Goal: Navigation & Orientation: Find specific page/section

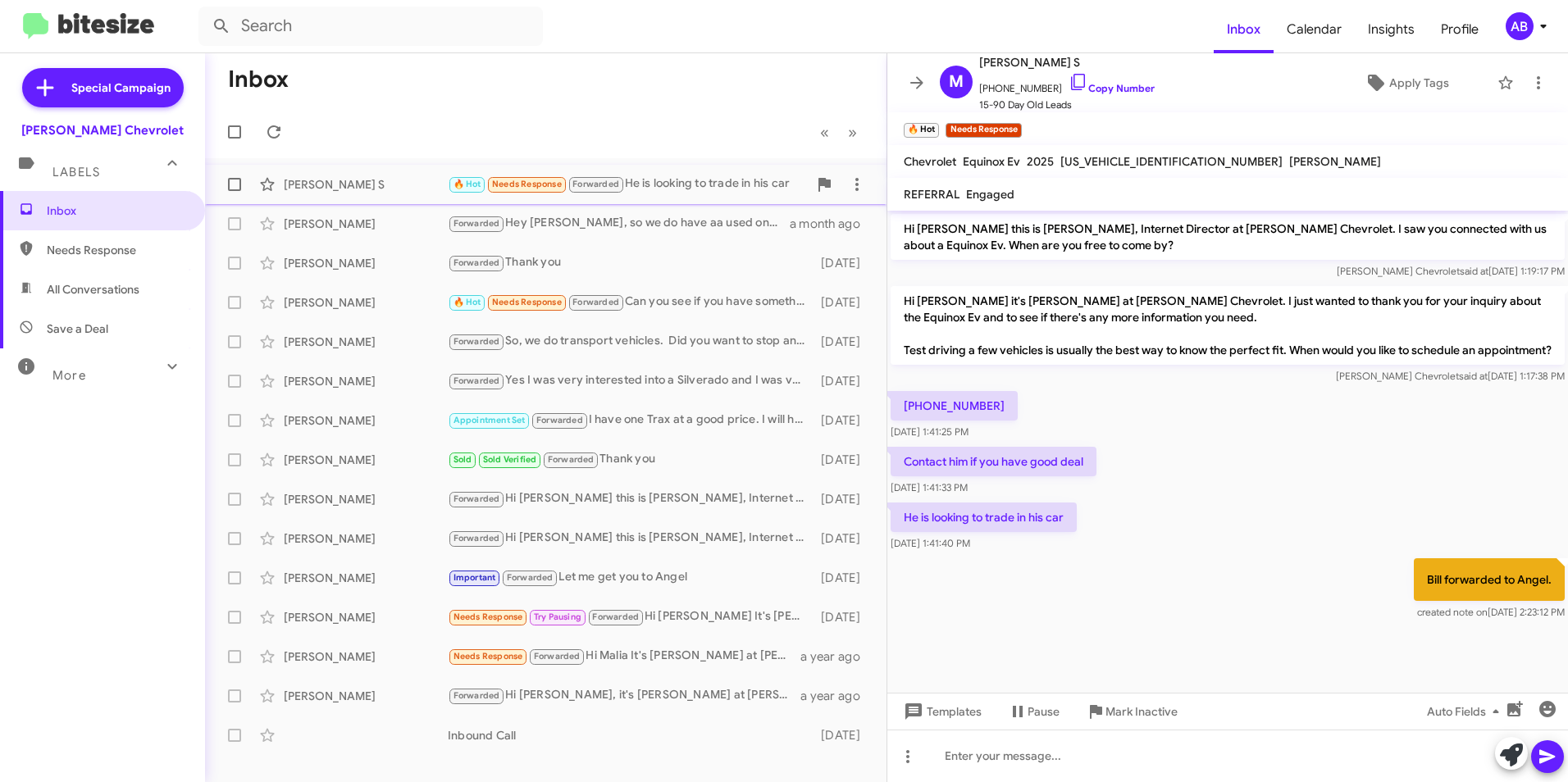
click at [319, 188] on div "[PERSON_NAME] S" at bounding box center [366, 184] width 164 height 17
click at [332, 226] on div "[PERSON_NAME]" at bounding box center [366, 224] width 164 height 17
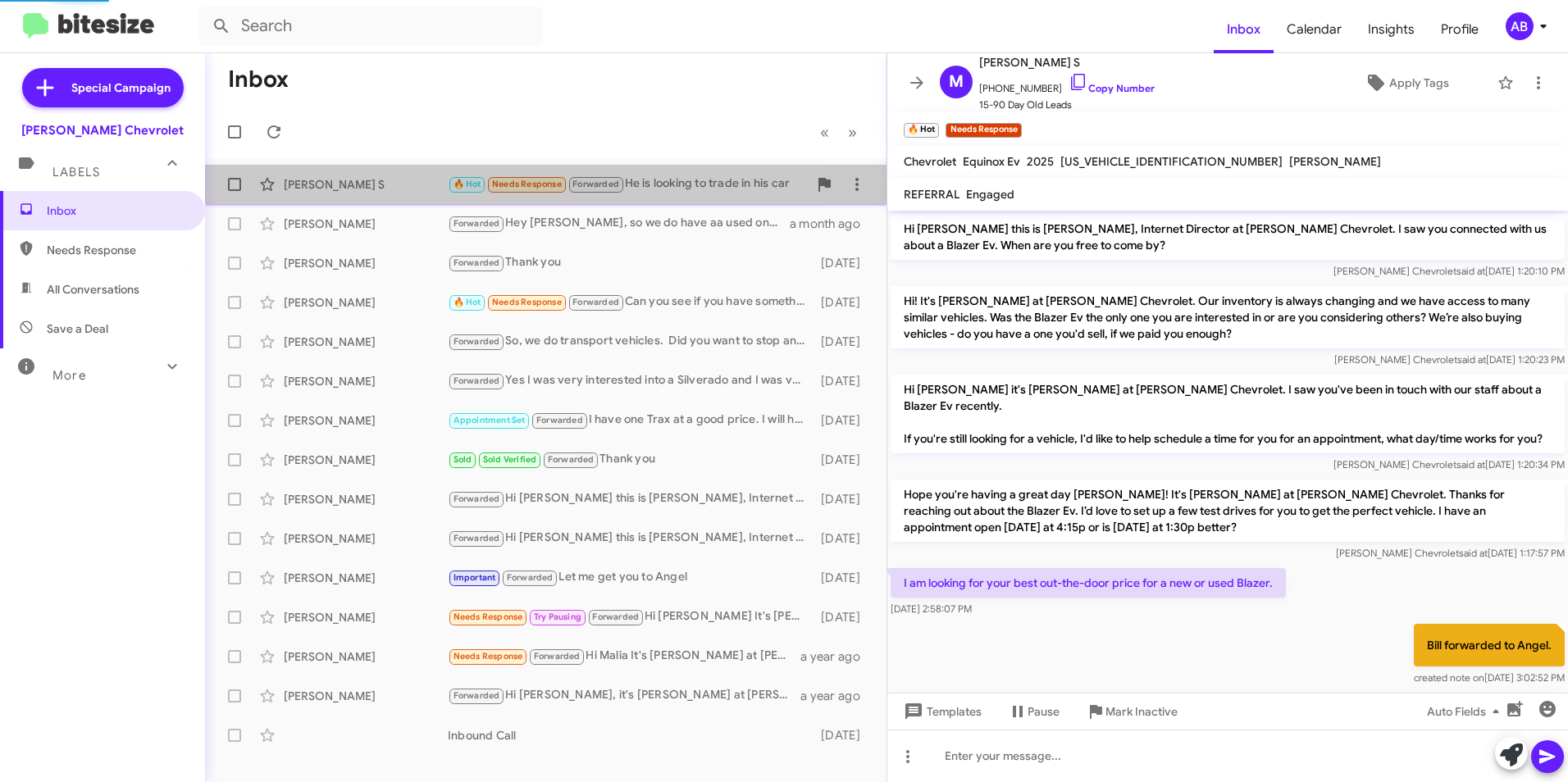
click at [334, 188] on div "[PERSON_NAME] S" at bounding box center [366, 184] width 164 height 17
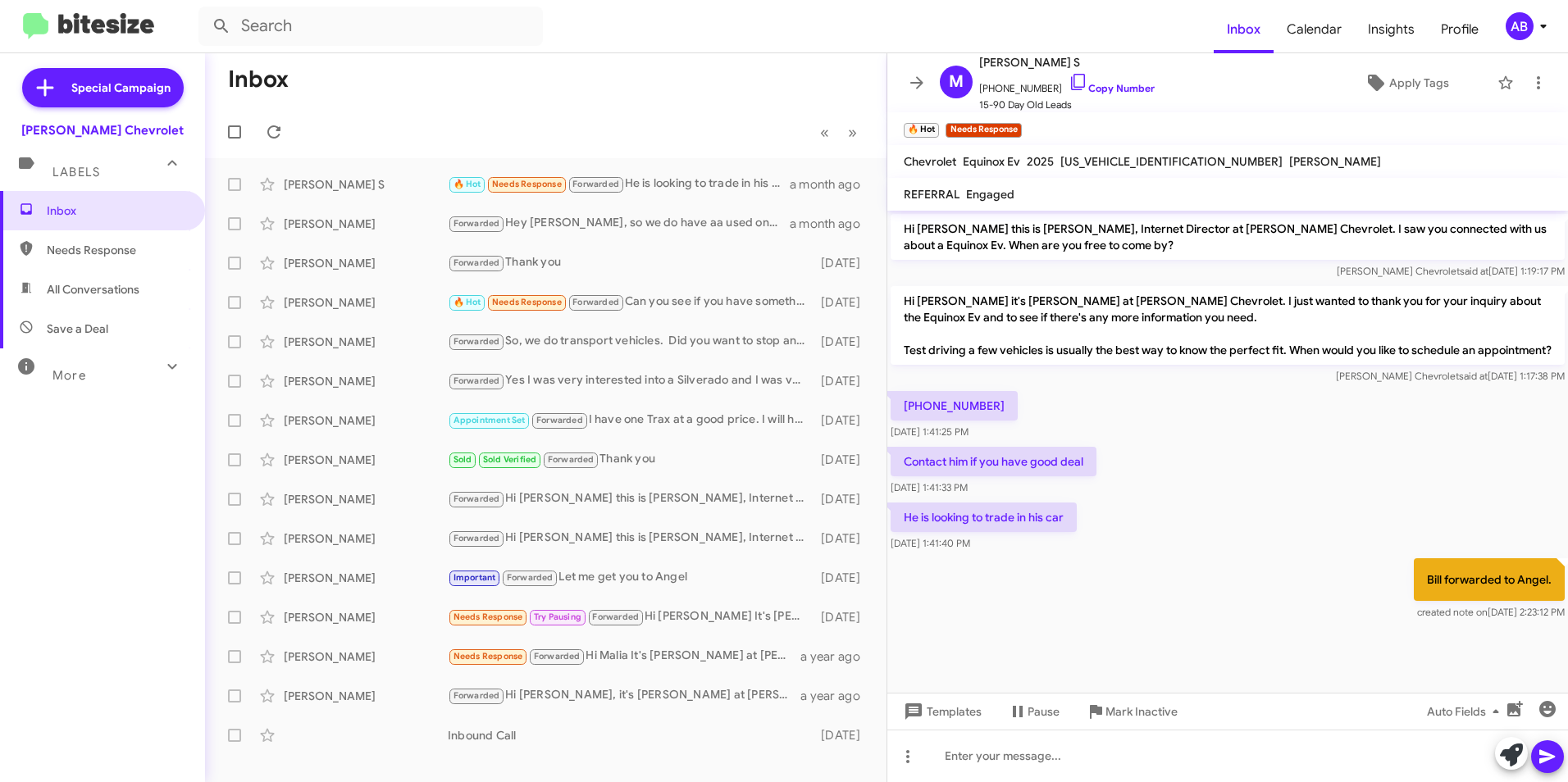
click at [721, 71] on mat-toolbar-row "Inbox" at bounding box center [545, 79] width 681 height 52
click at [100, 183] on mat-expansion-panel-header "Labels" at bounding box center [103, 165] width 205 height 52
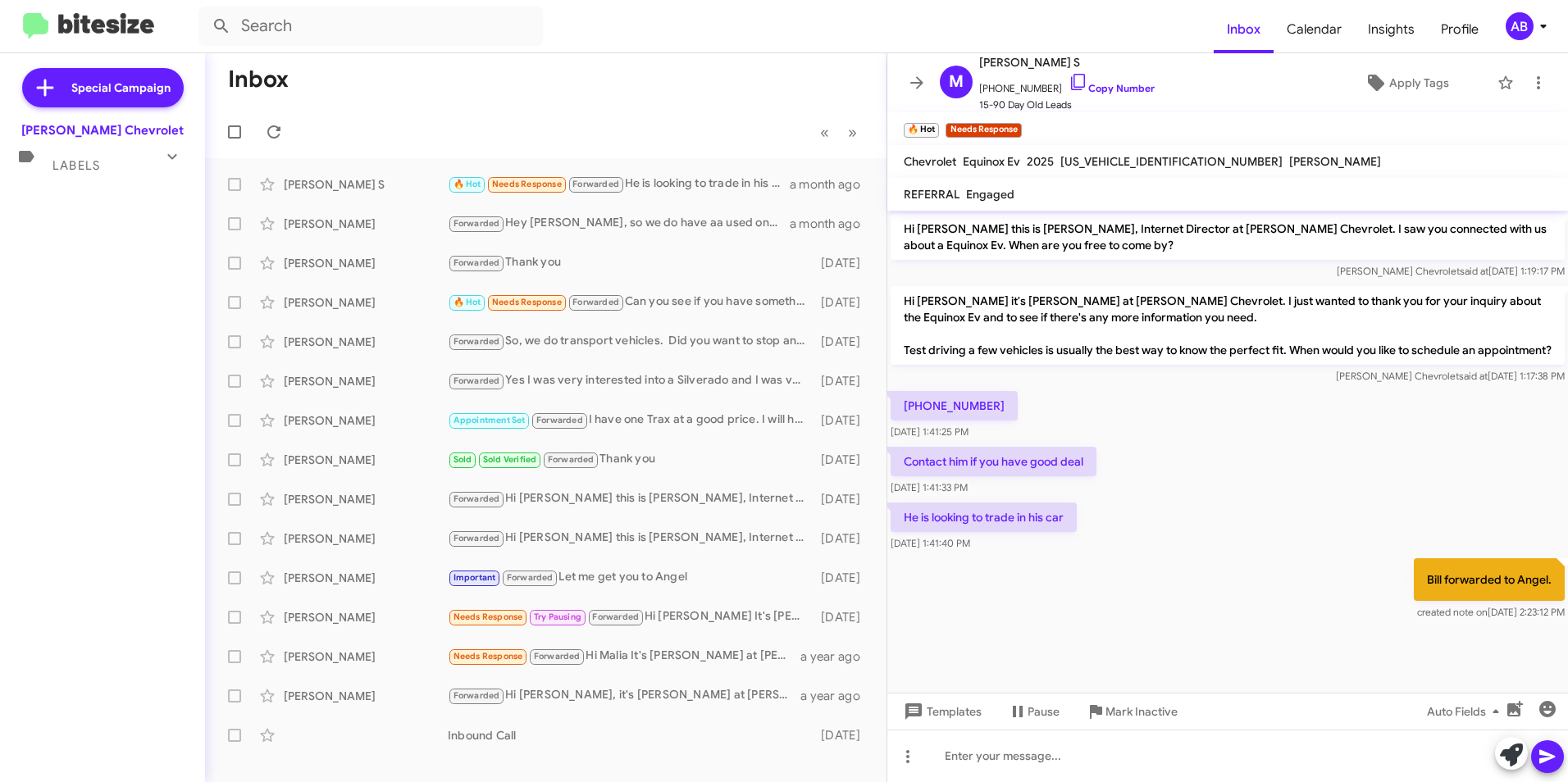
click at [102, 168] on div "Labels" at bounding box center [86, 159] width 146 height 31
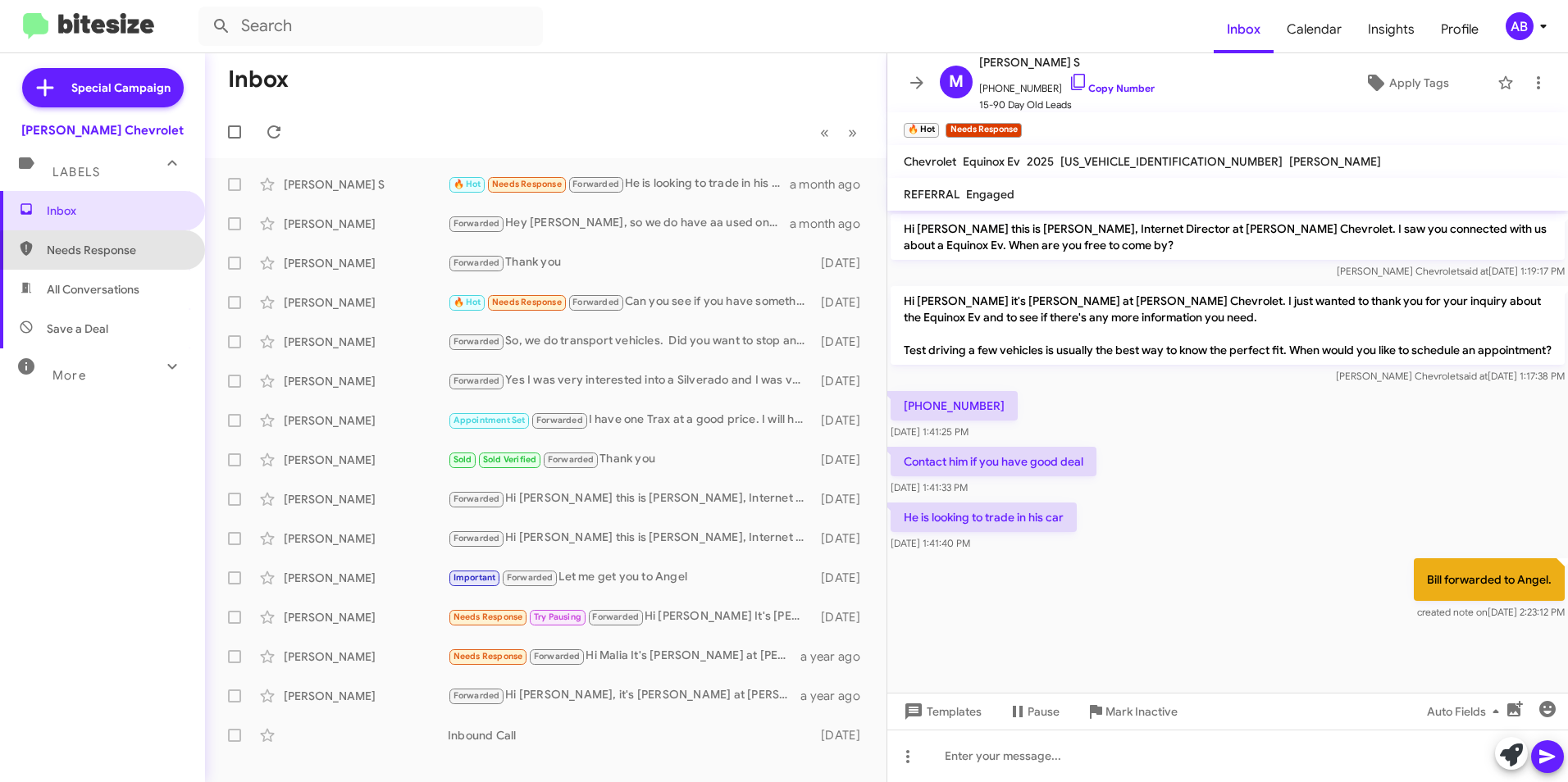
click at [119, 256] on span "Needs Response" at bounding box center [115, 249] width 139 height 17
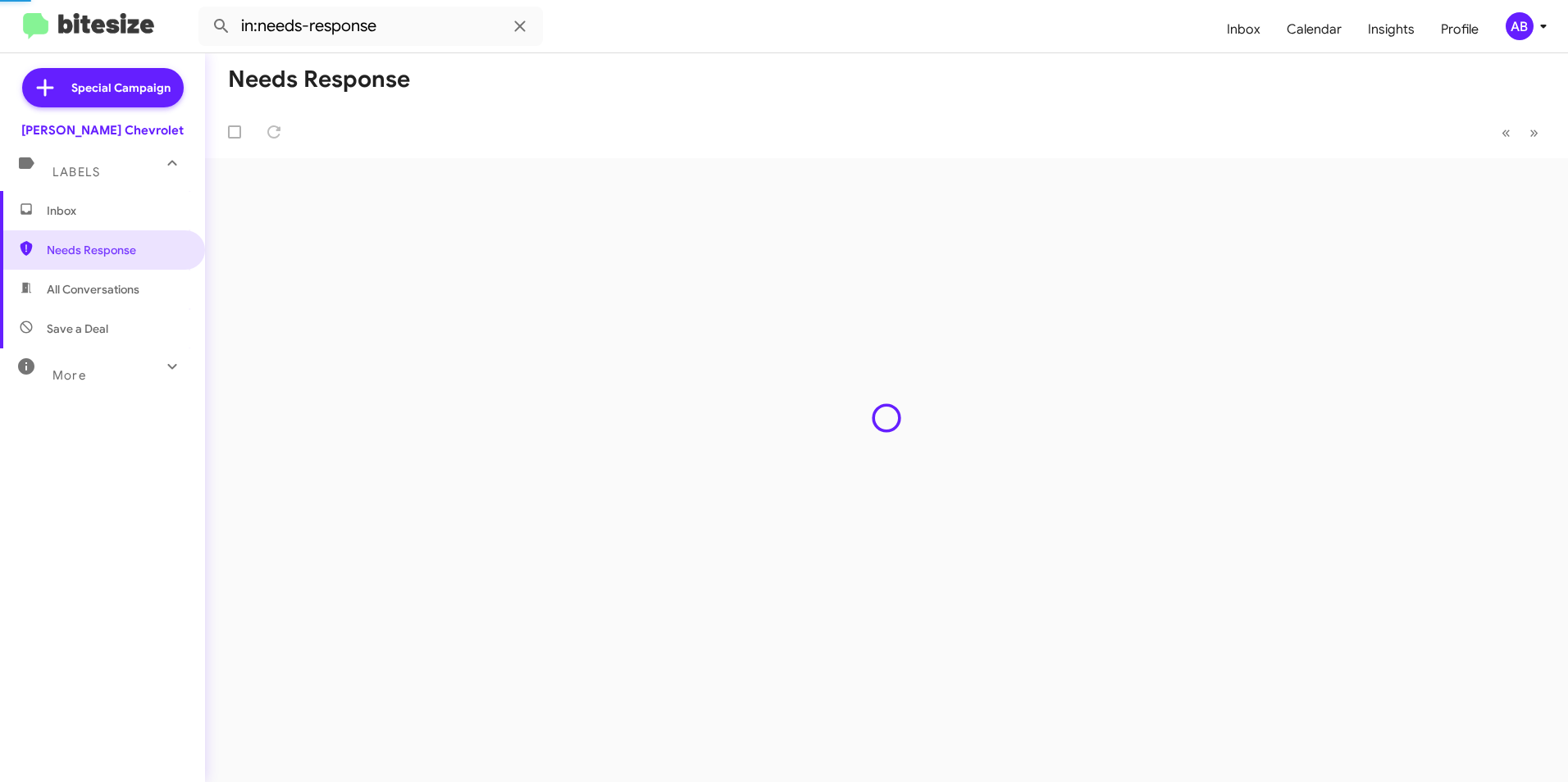
click at [112, 296] on span "All Conversations" at bounding box center [93, 289] width 93 height 17
click at [95, 391] on div "Inbox Needs Response All Conversations Save a Deal More Important 🔥 Hot Appoint…" at bounding box center [103, 426] width 205 height 469
click at [97, 377] on div "More" at bounding box center [86, 368] width 146 height 31
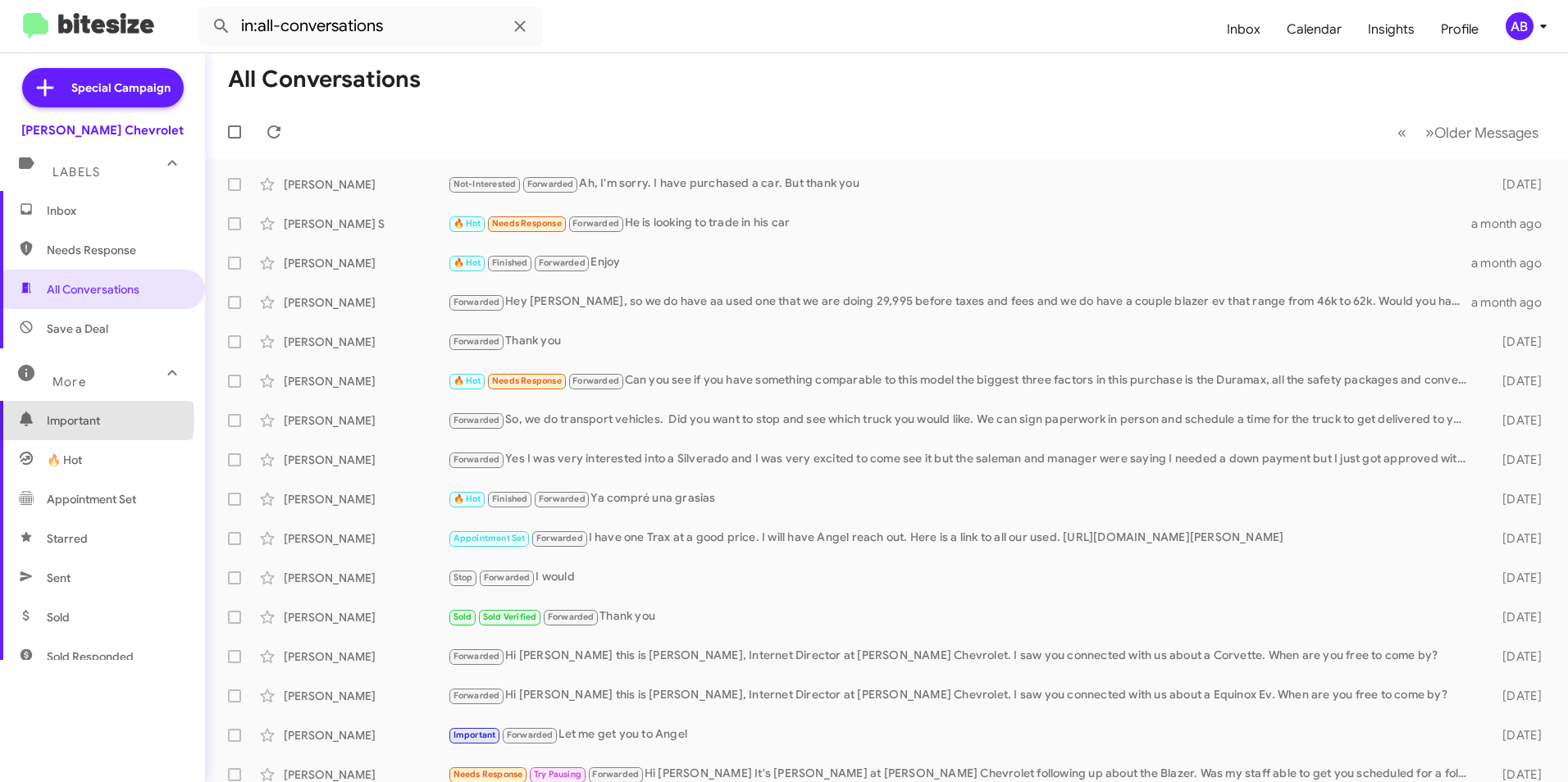
click at [75, 419] on span "Important" at bounding box center [115, 420] width 139 height 17
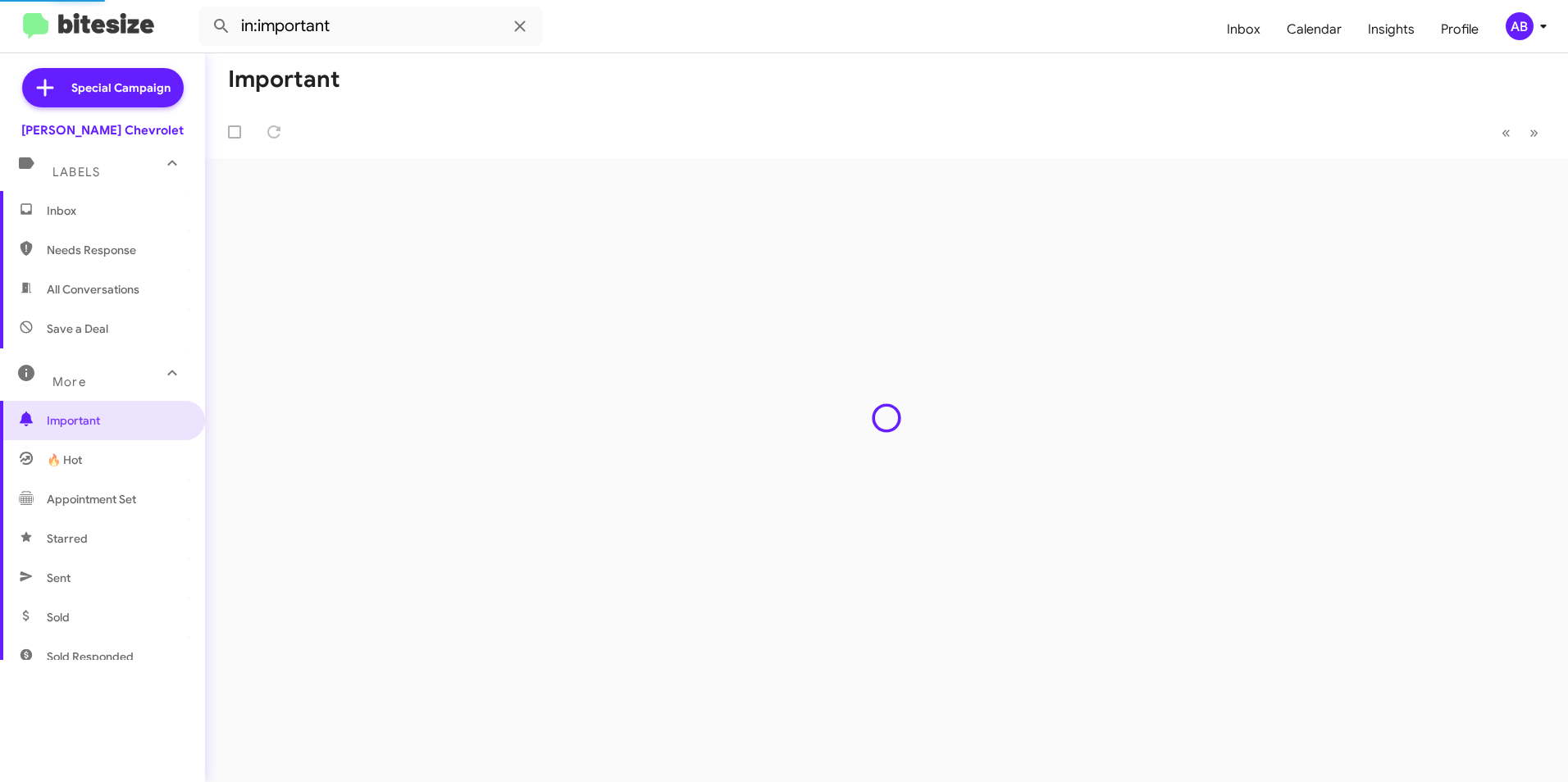
click at [95, 483] on span "Appointment Set" at bounding box center [103, 499] width 205 height 39
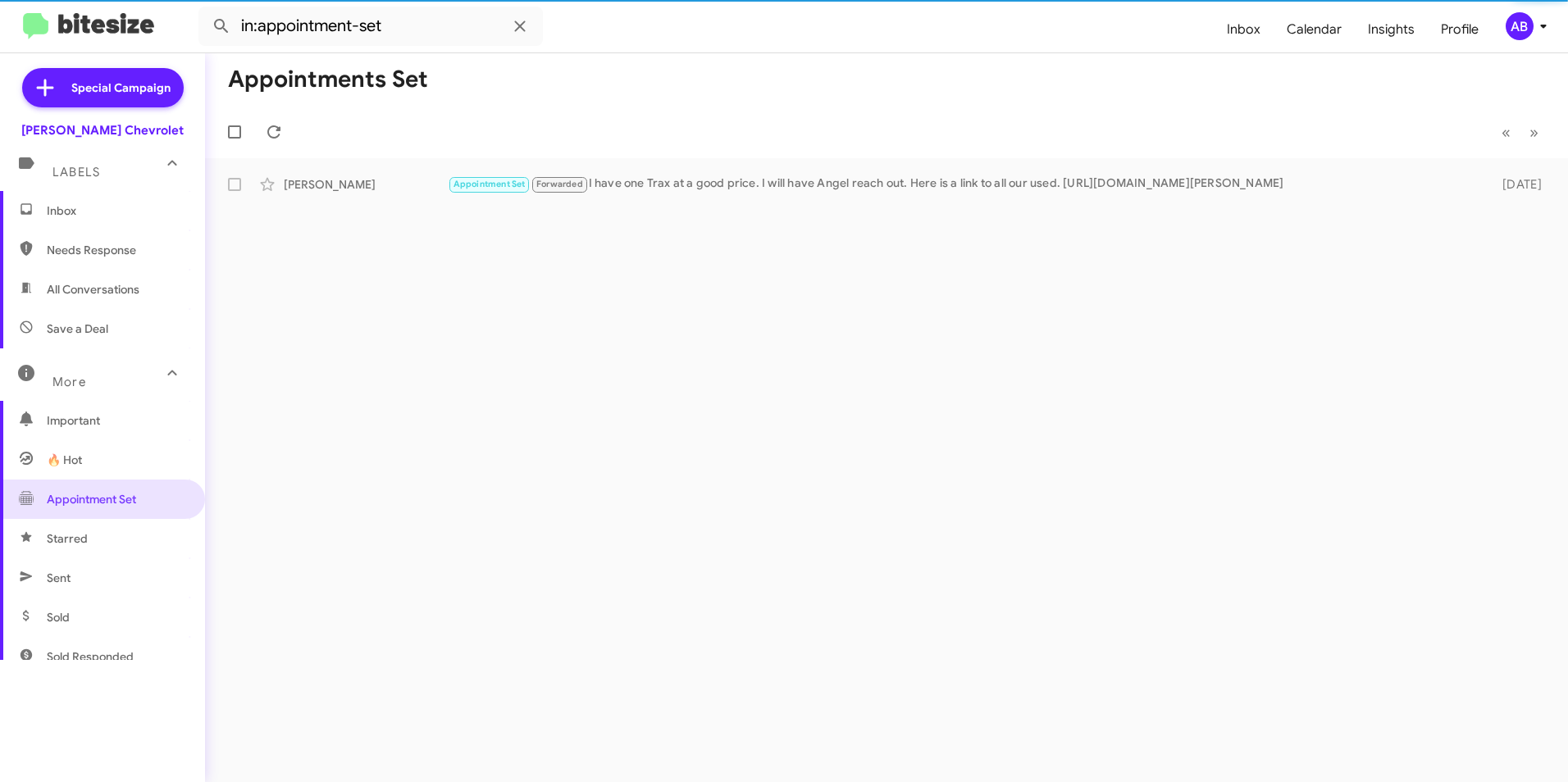
click at [78, 531] on span "Starred" at bounding box center [67, 538] width 41 height 17
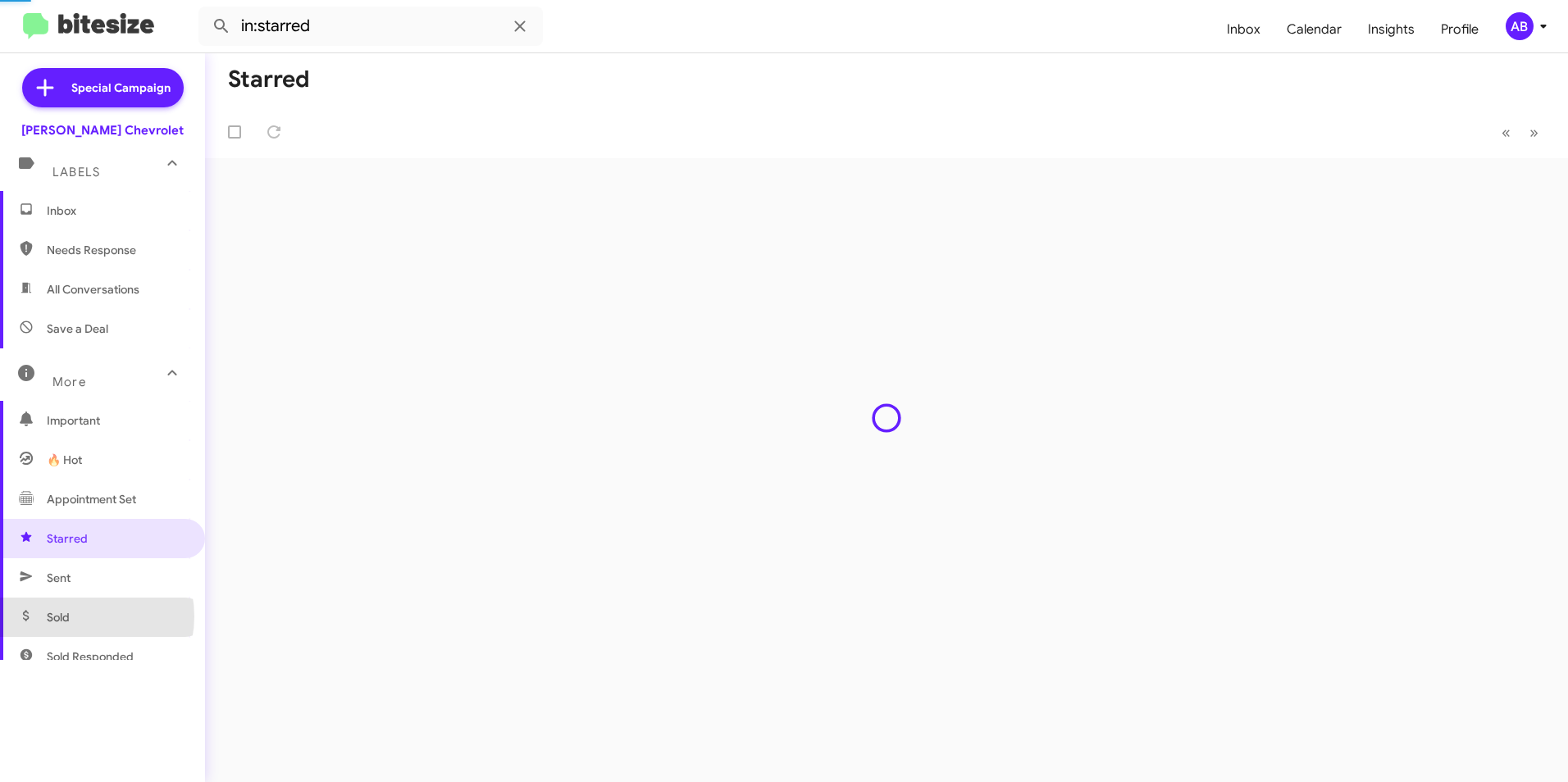
click at [77, 616] on span "Sold" at bounding box center [103, 617] width 205 height 39
type input "in:sold"
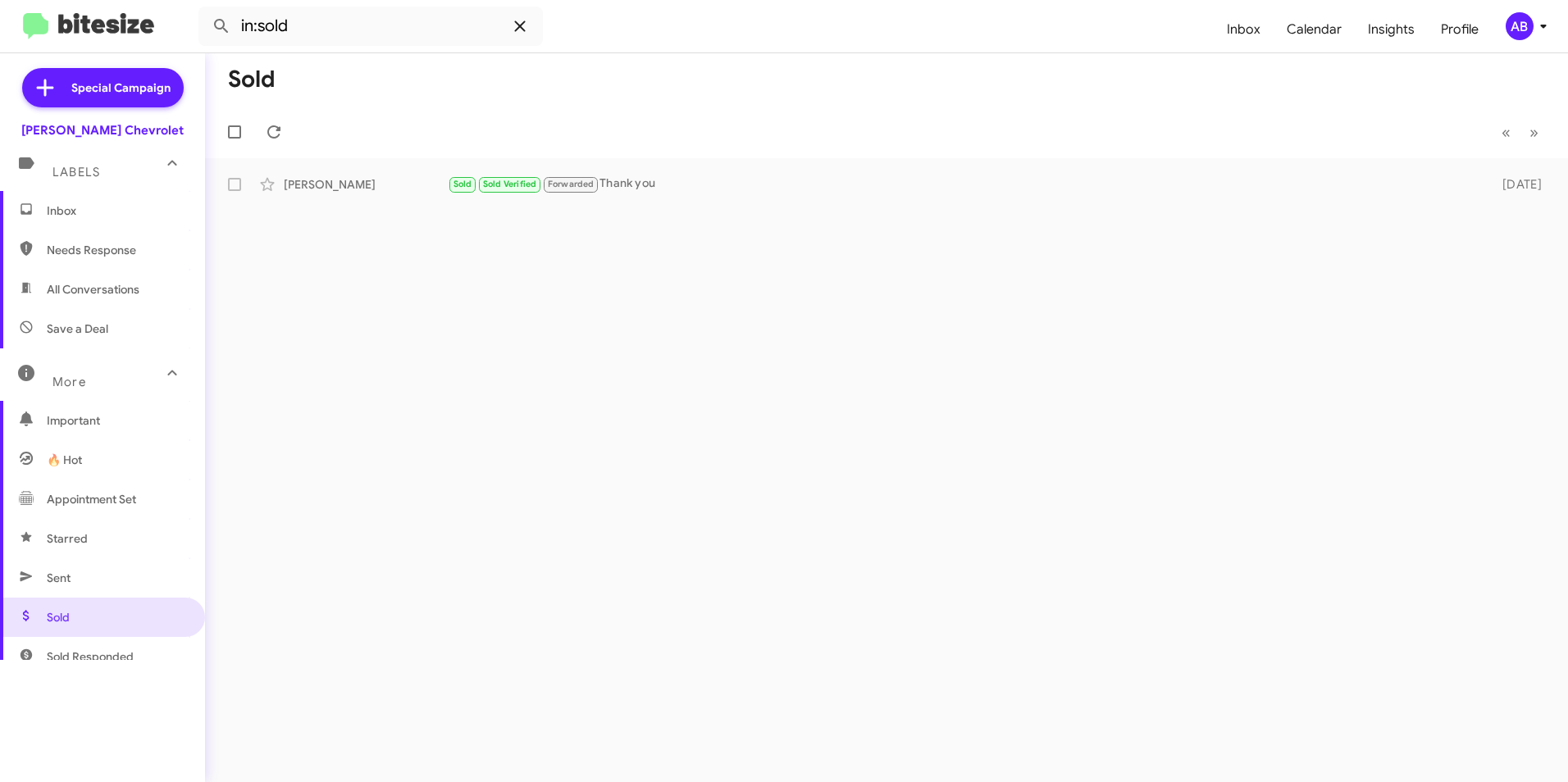
click at [519, 30] on icon at bounding box center [520, 27] width 20 height 20
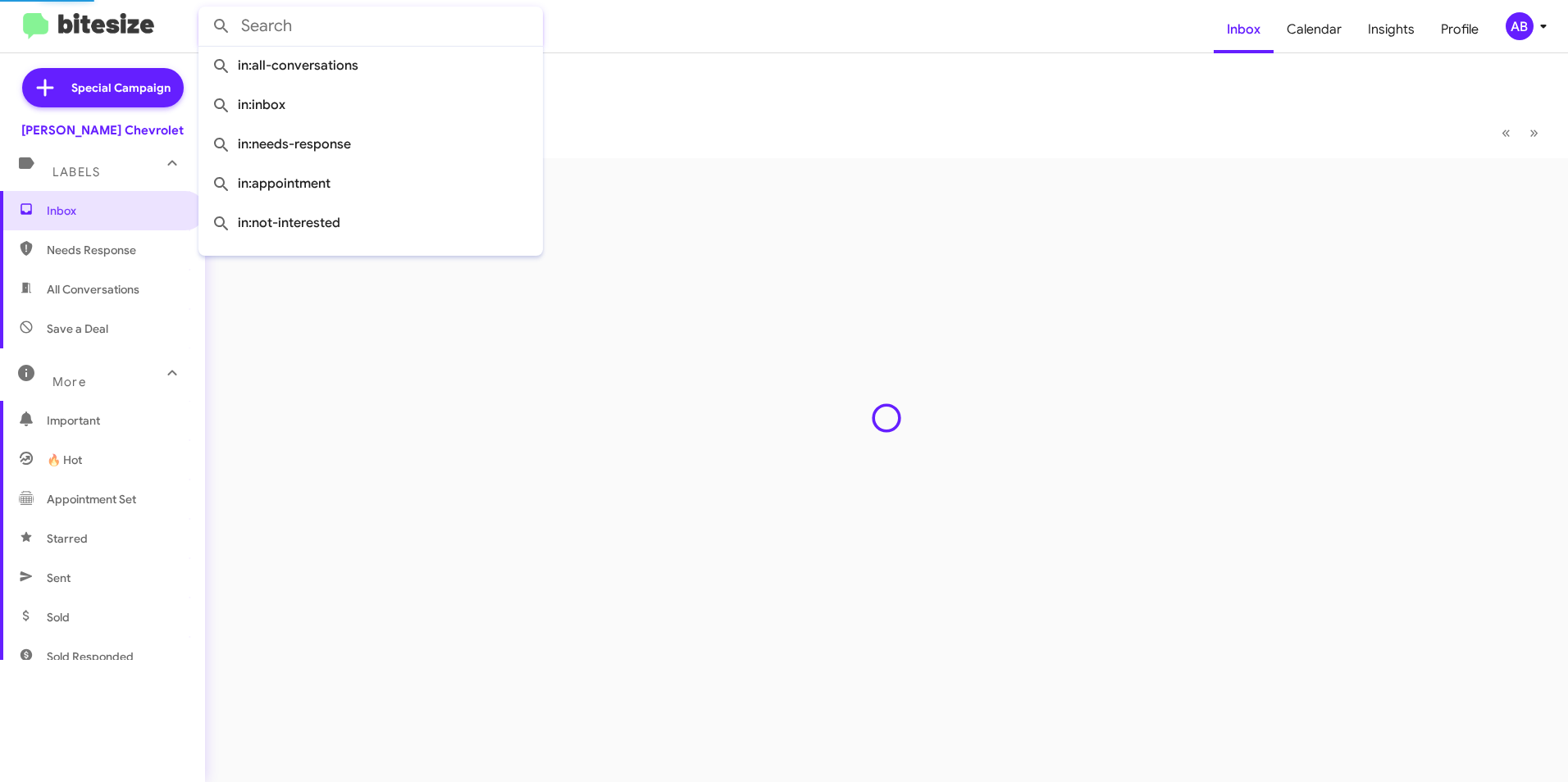
click at [713, 21] on form at bounding box center [705, 27] width 1015 height 39
